Goal: Task Accomplishment & Management: Use online tool/utility

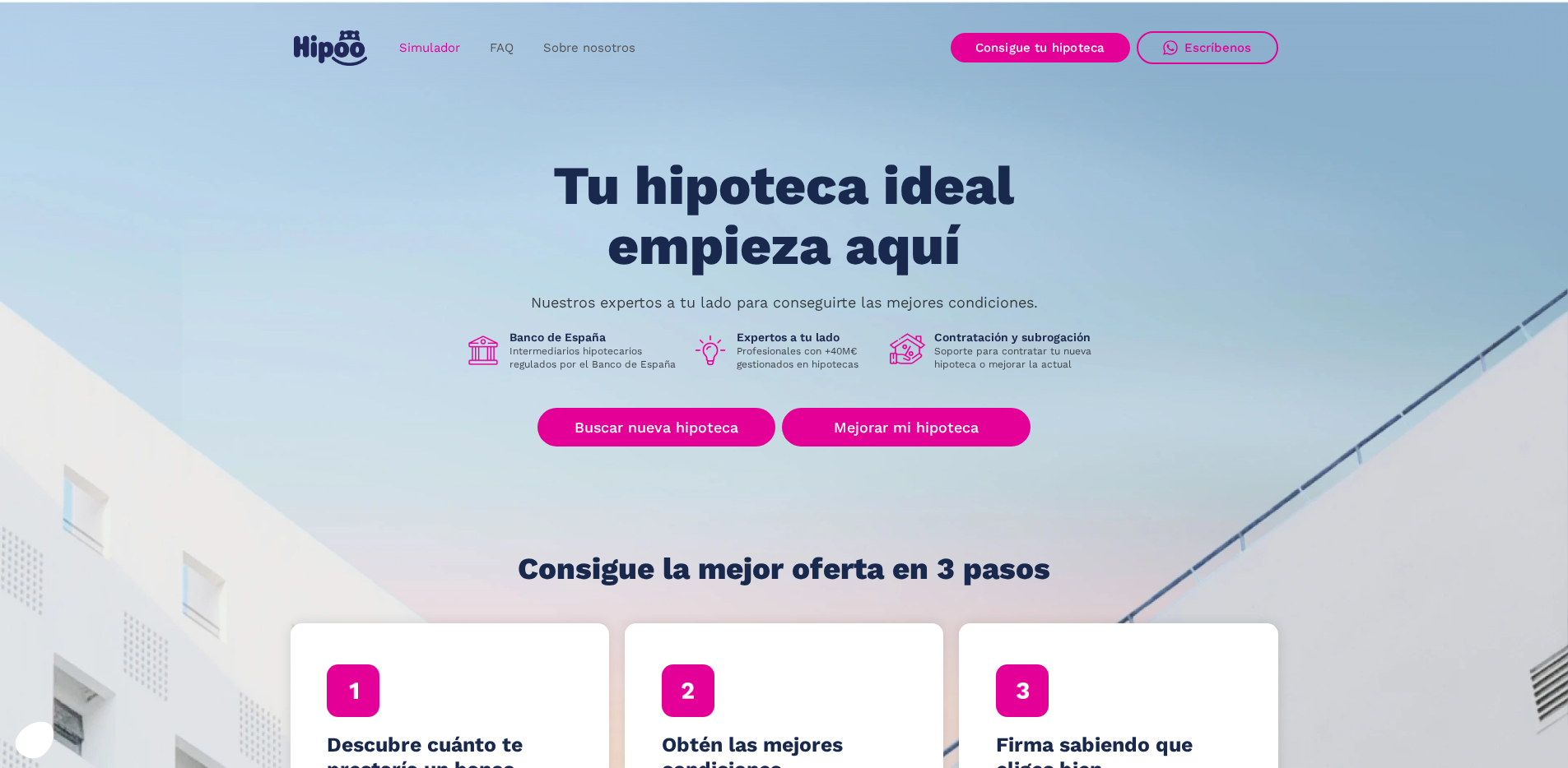
click at [431, 51] on link "Simulador" at bounding box center [429, 48] width 90 height 32
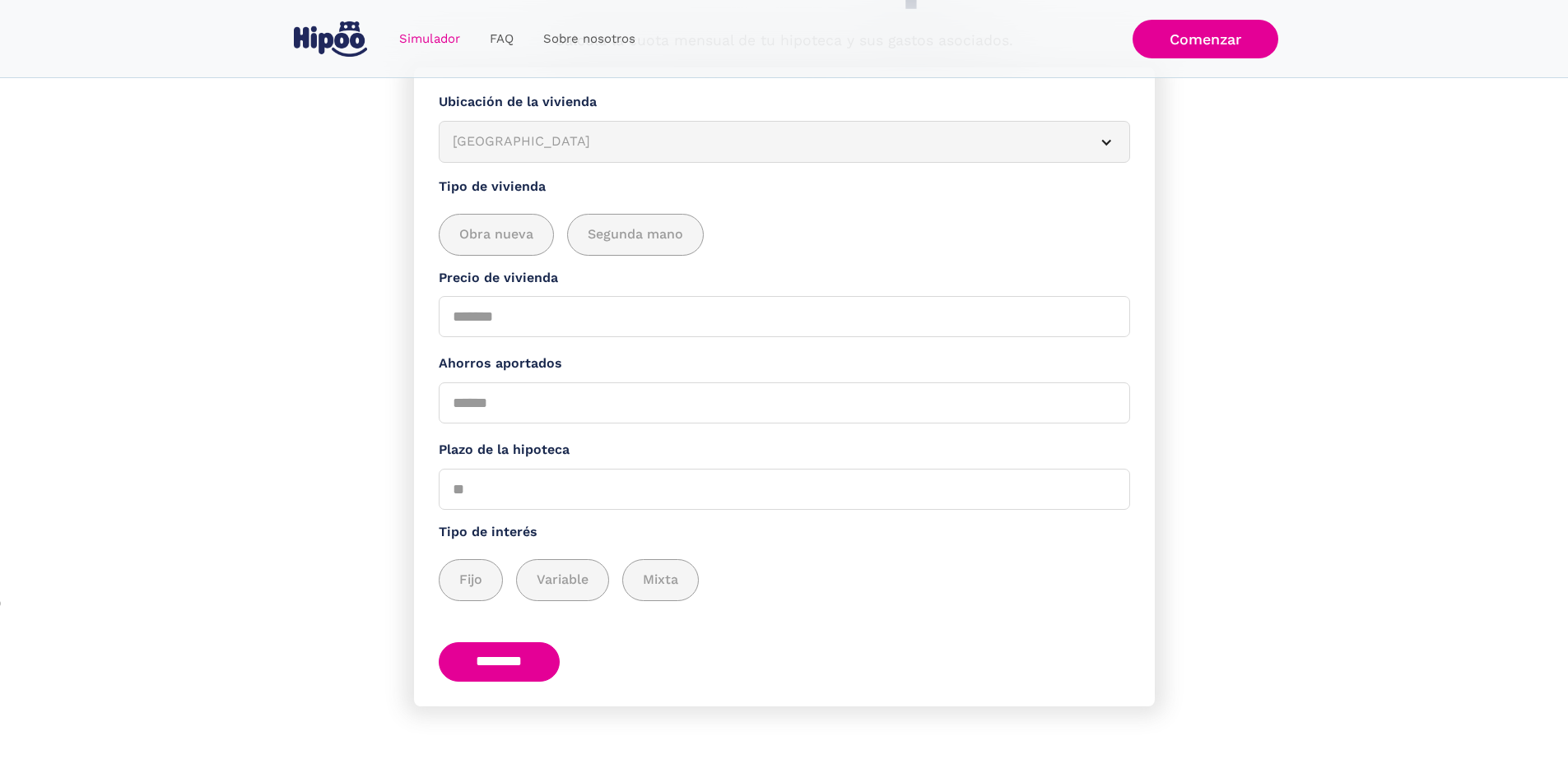
scroll to position [21, 0]
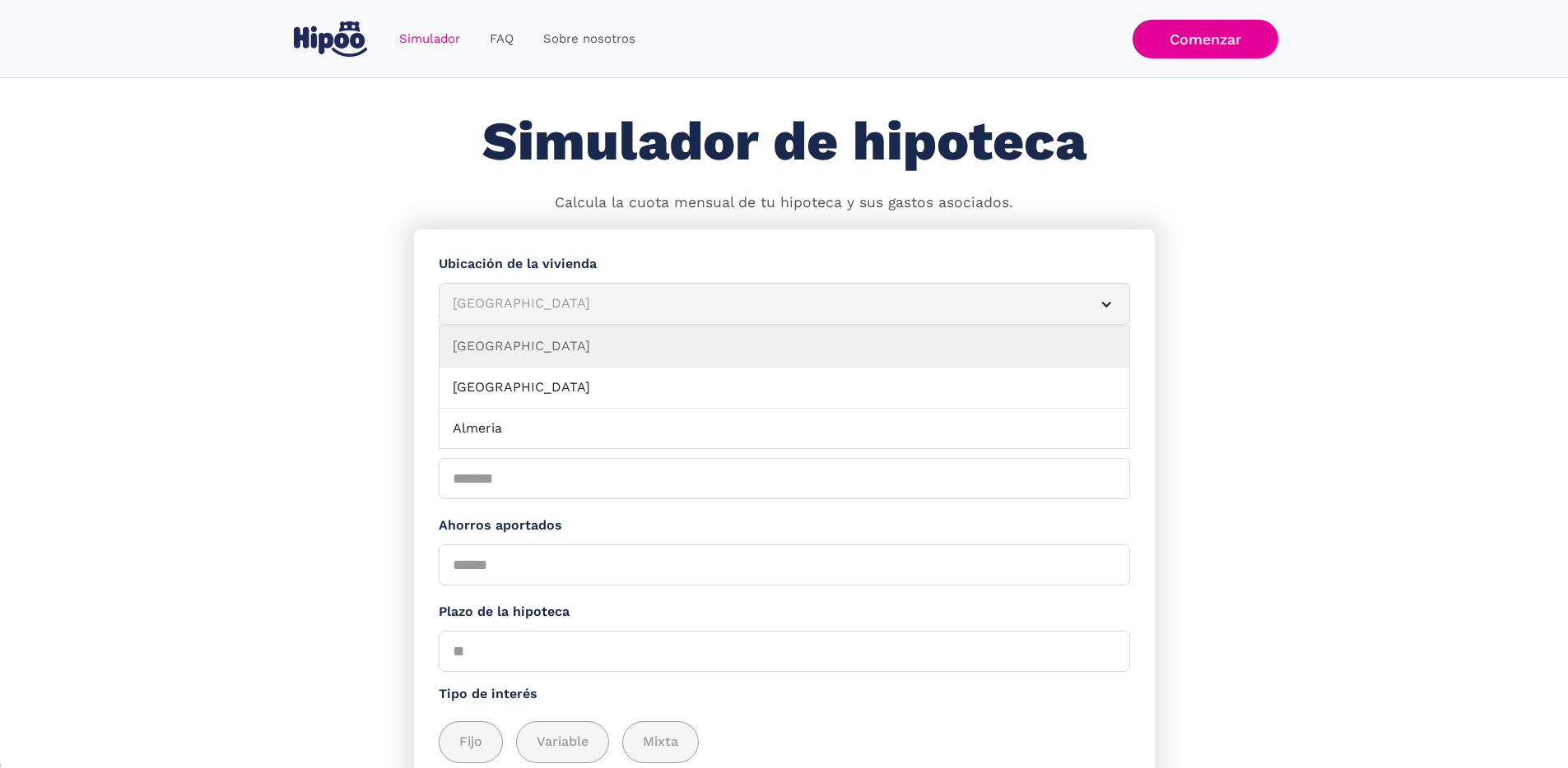
click at [568, 301] on article "[GEOGRAPHIC_DATA]" at bounding box center [784, 303] width 692 height 42
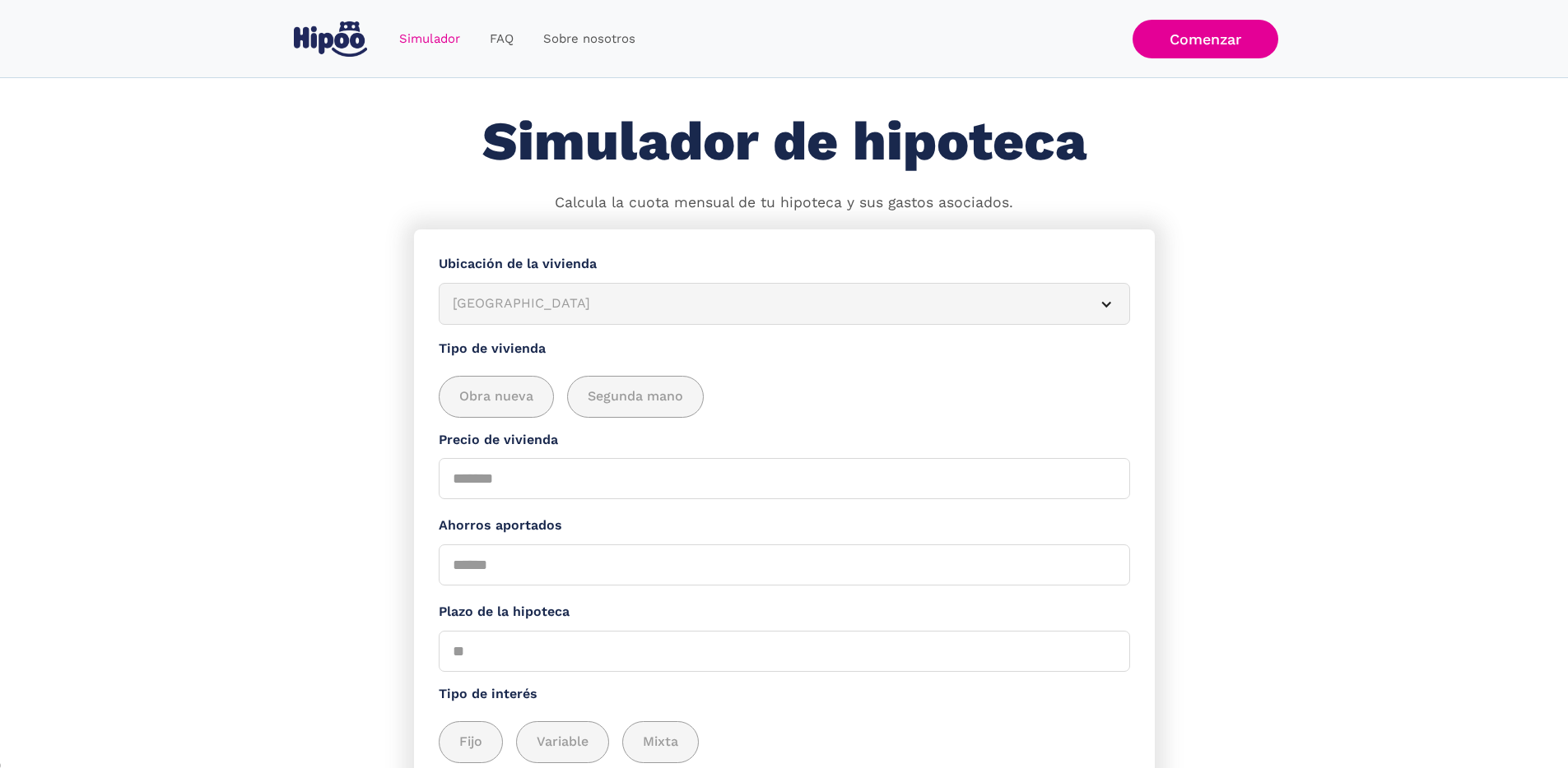
click at [568, 304] on div "[GEOGRAPHIC_DATA]" at bounding box center [764, 303] width 624 height 21
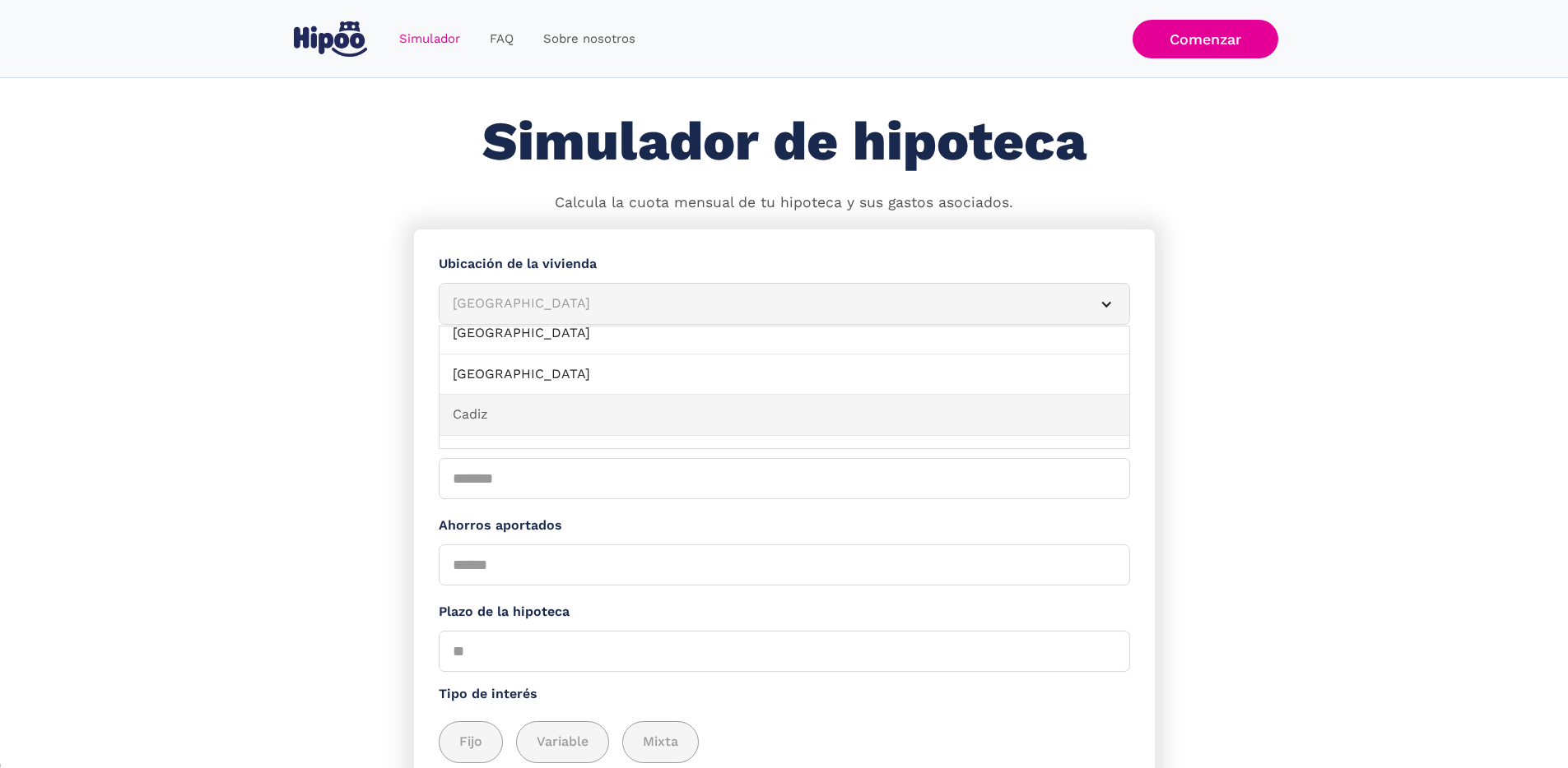
scroll to position [237, 0]
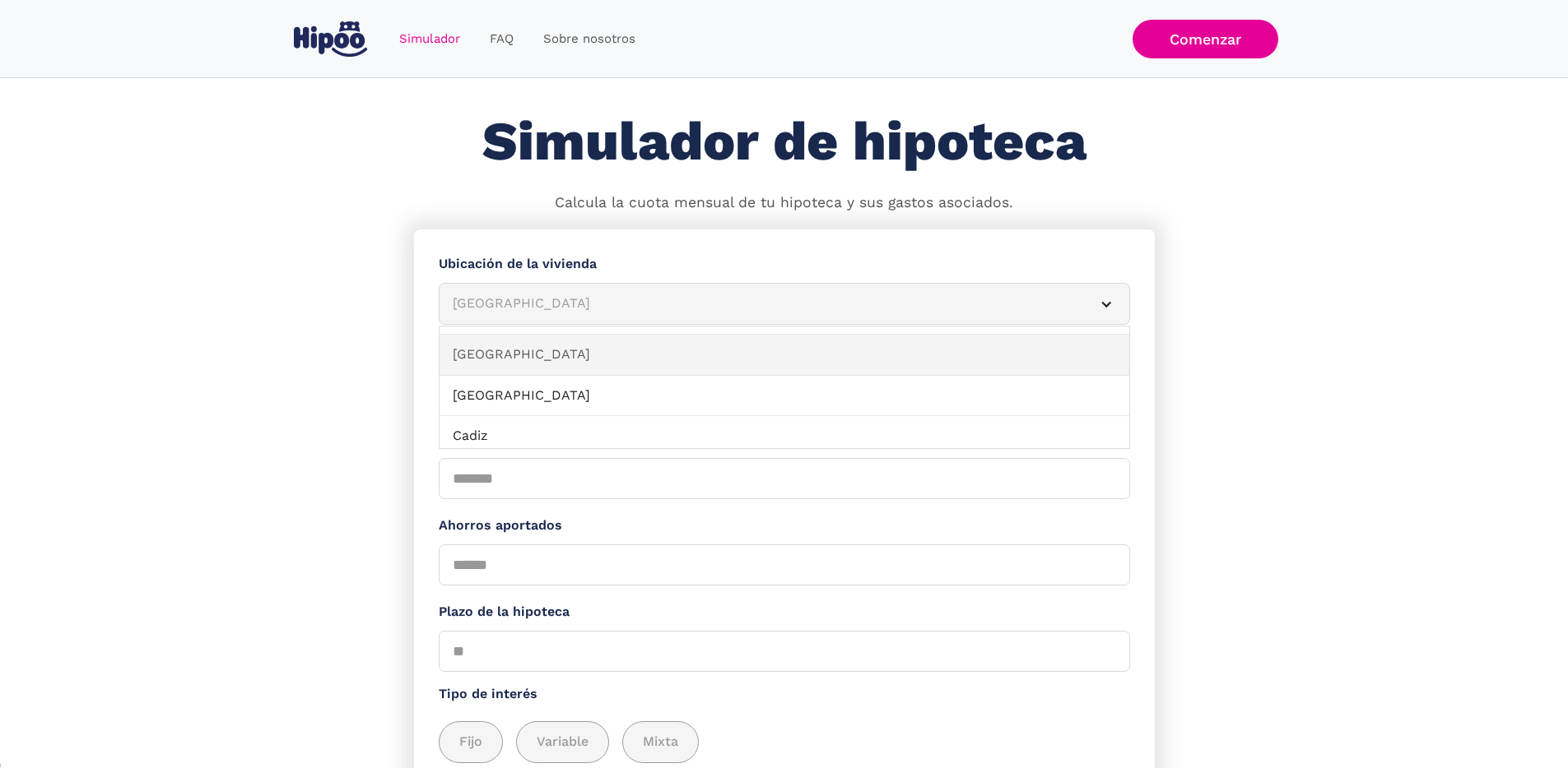
click at [517, 373] on link "[GEOGRAPHIC_DATA]" at bounding box center [784, 355] width 690 height 41
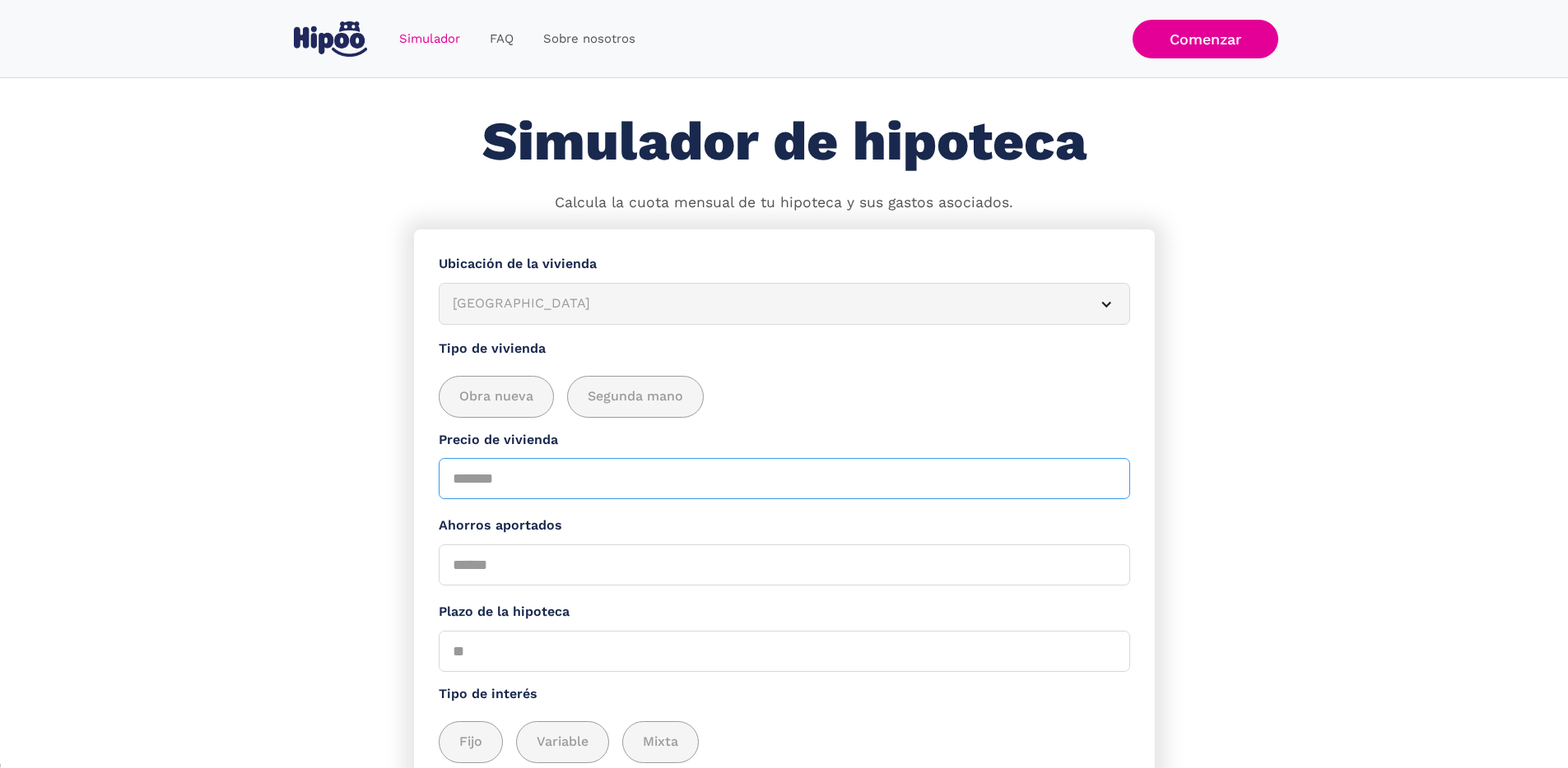
click at [470, 489] on input "Precio de vivienda" at bounding box center [784, 479] width 692 height 41
type input "******"
click at [513, 417] on div "add_description_here" at bounding box center [495, 396] width 113 height 40
click at [537, 586] on input "Ahorros aportados" at bounding box center [784, 565] width 692 height 41
type input "******"
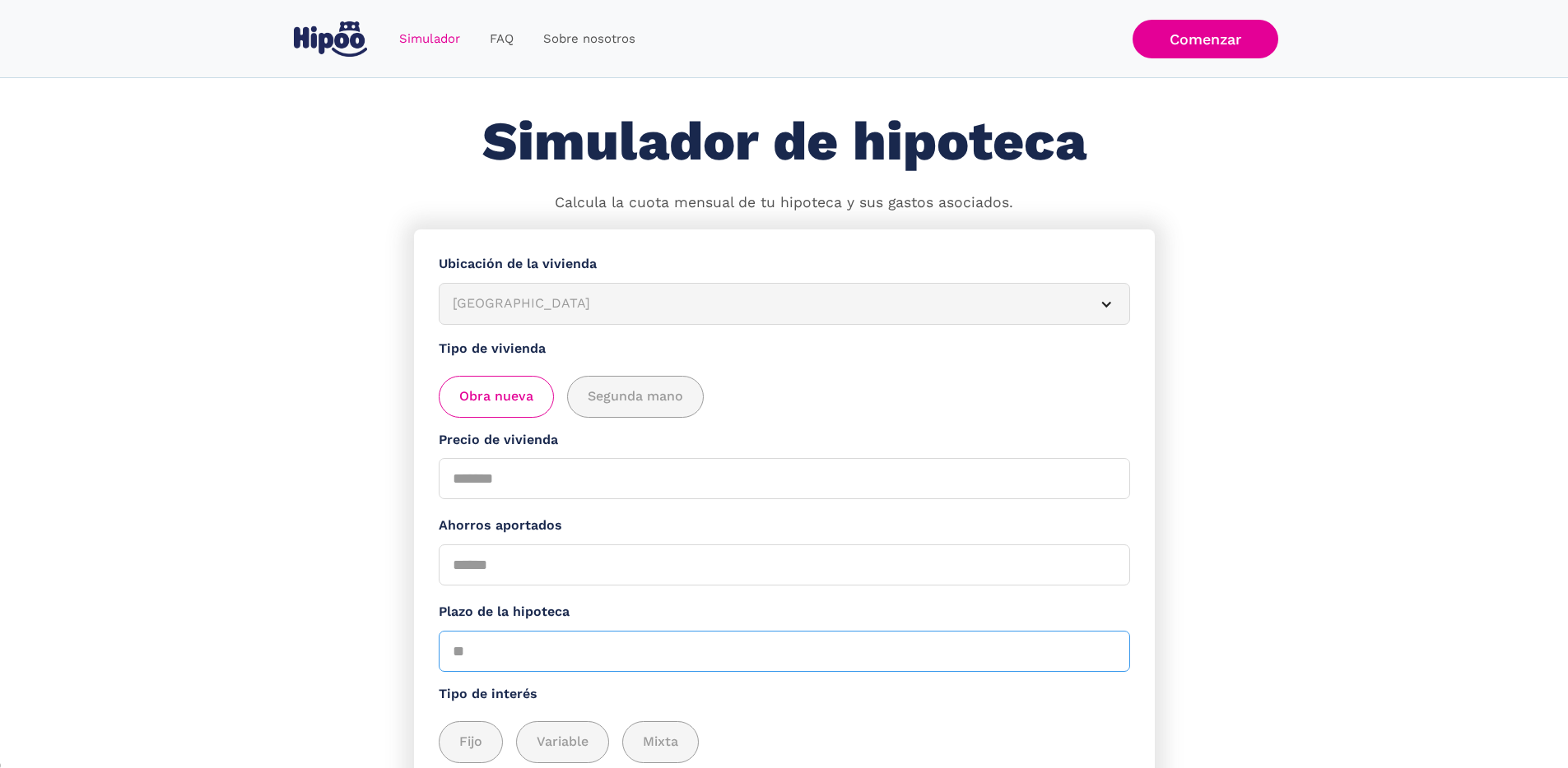
click at [515, 639] on input "Plazo de la hipoteca" at bounding box center [784, 651] width 692 height 41
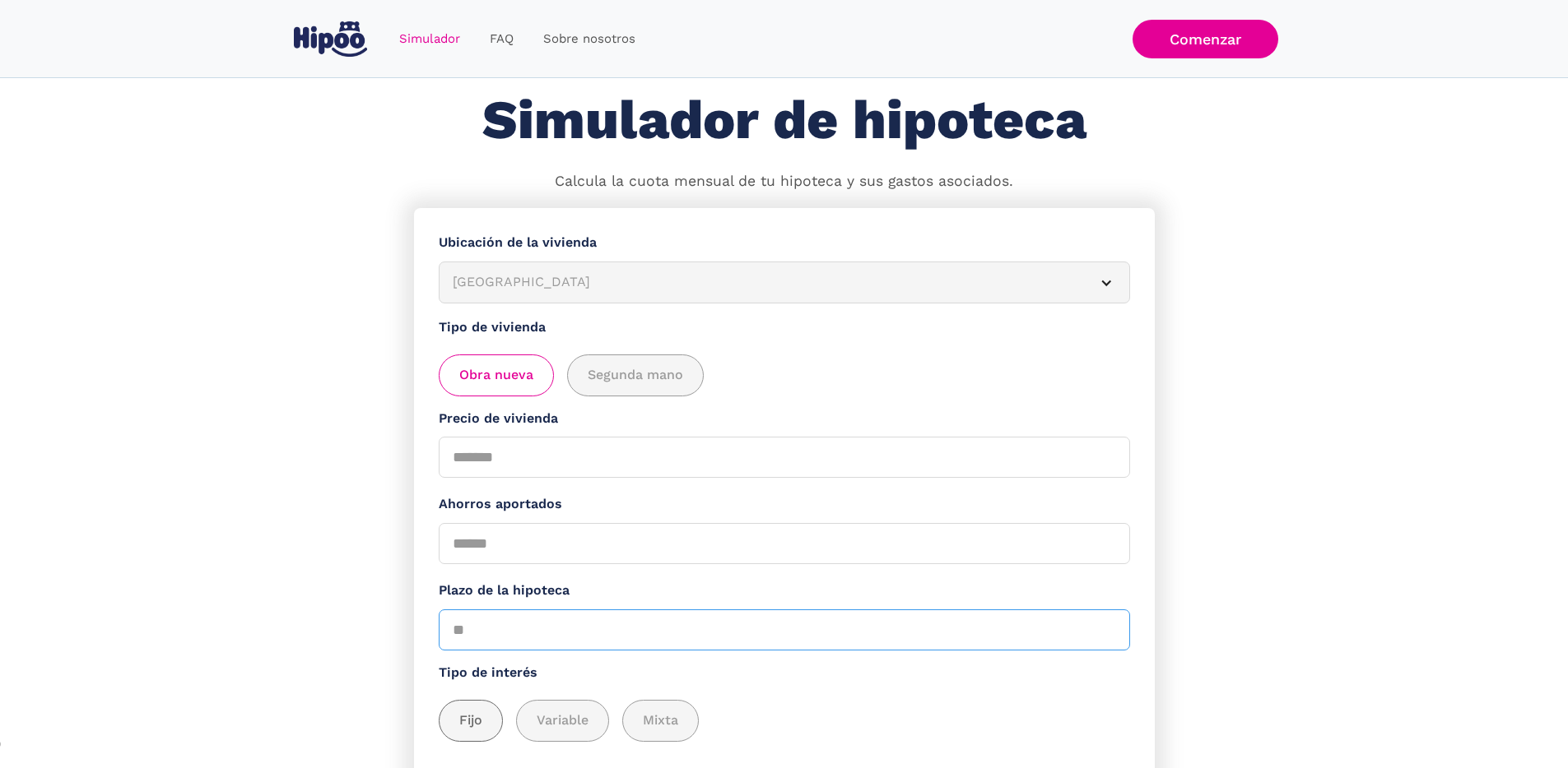
type input "**"
click at [481, 731] on span "Fijo" at bounding box center [471, 721] width 23 height 21
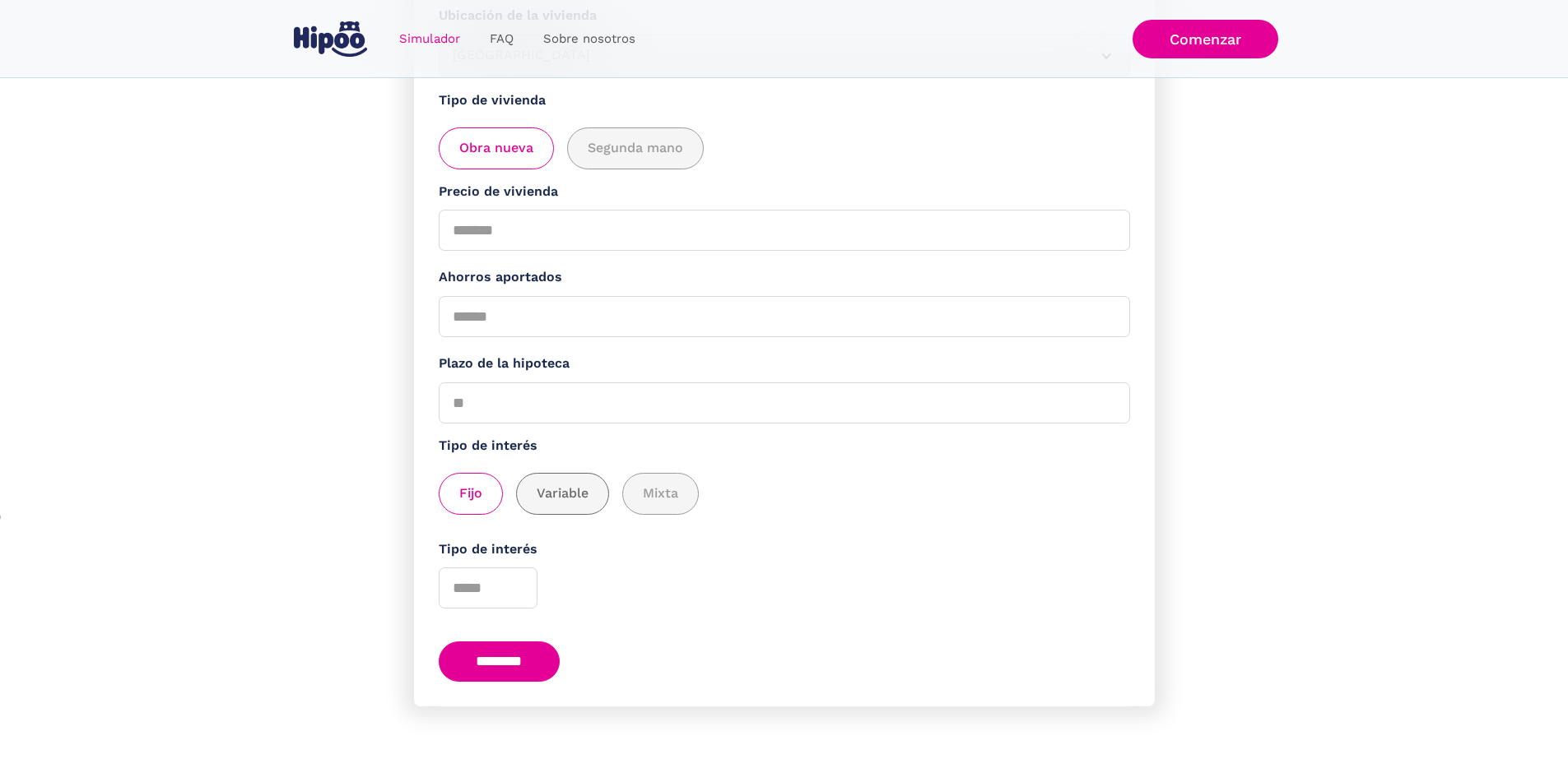
click at [585, 499] on div "add_description_here" at bounding box center [562, 493] width 91 height 40
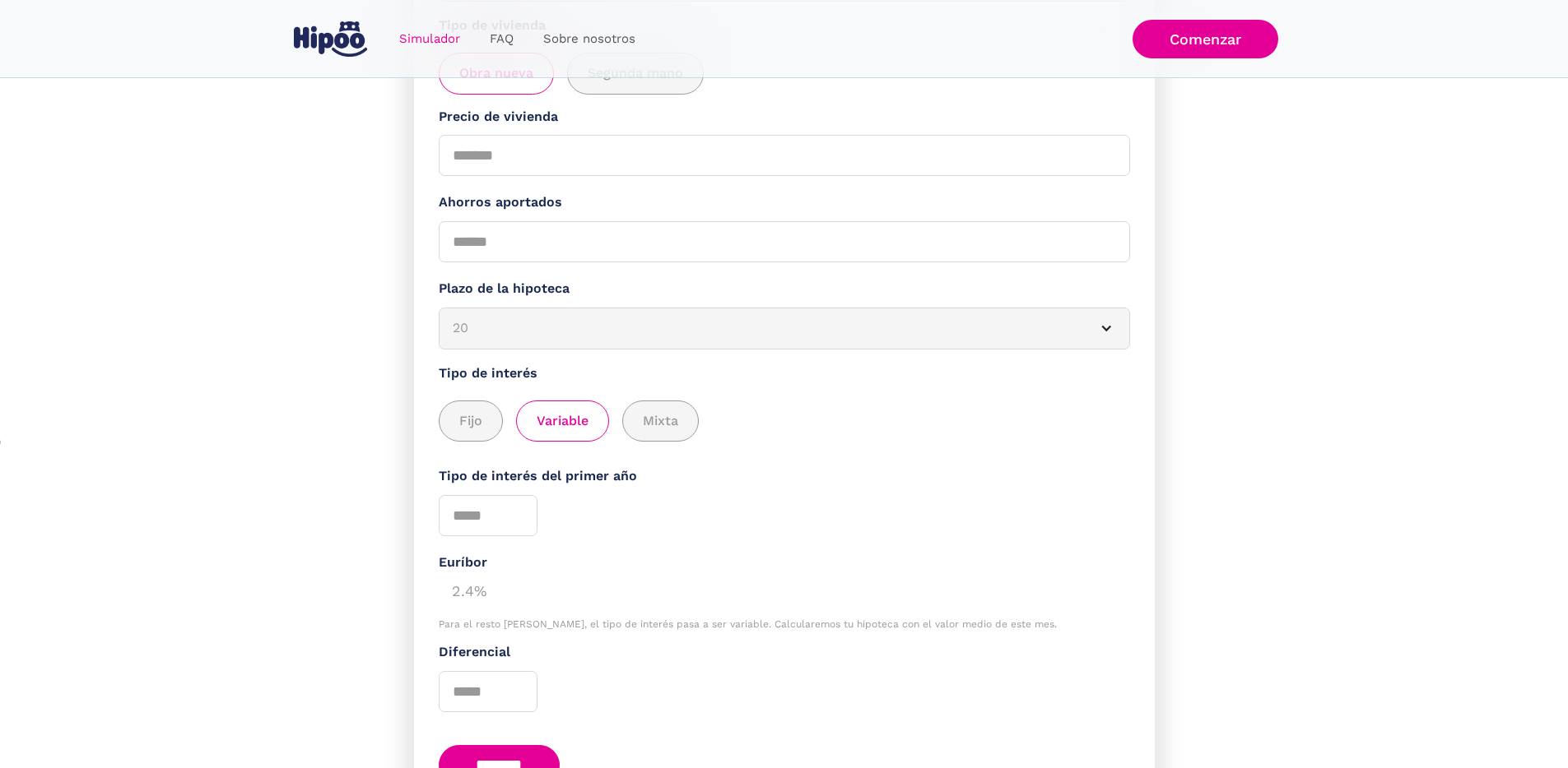
scroll to position [0, 0]
